Goal: Find specific fact: Find specific fact

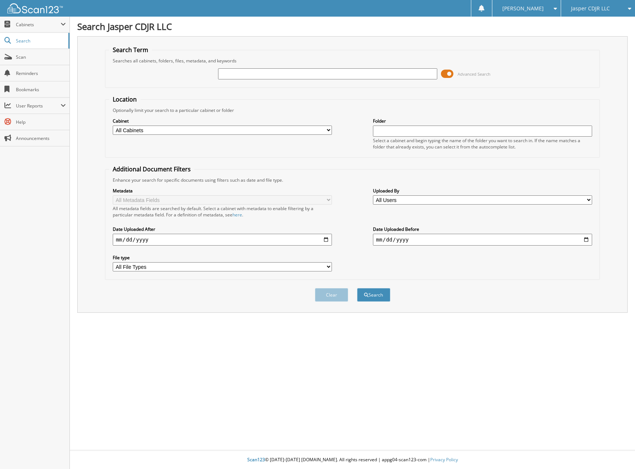
click at [273, 78] on input "text" at bounding box center [327, 73] width 219 height 11
type input "72019"
click at [357, 288] on button "Search" at bounding box center [373, 295] width 33 height 14
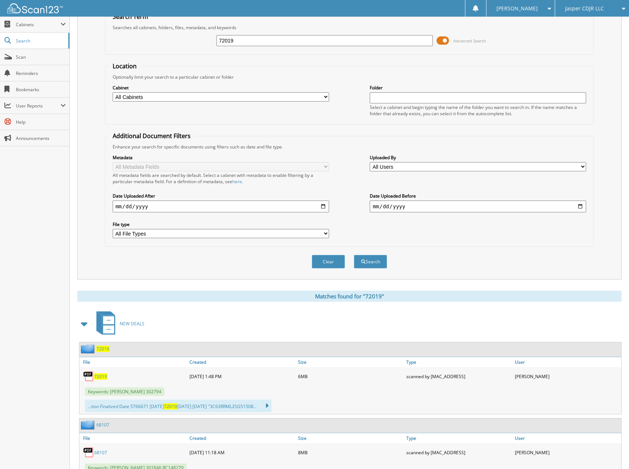
scroll to position [111, 0]
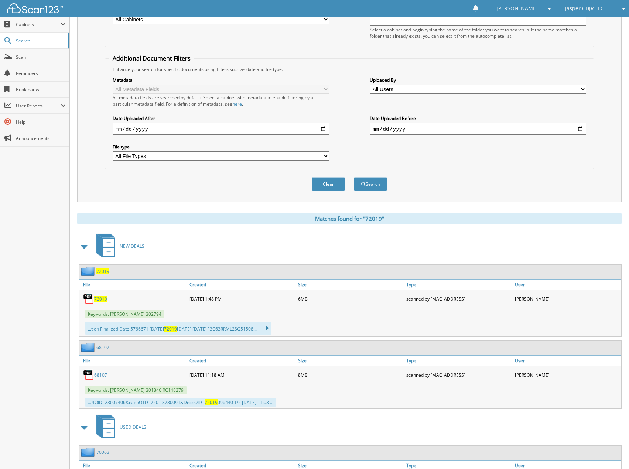
click at [102, 299] on span "72019" at bounding box center [100, 299] width 13 height 6
